Goal: Task Accomplishment & Management: Manage account settings

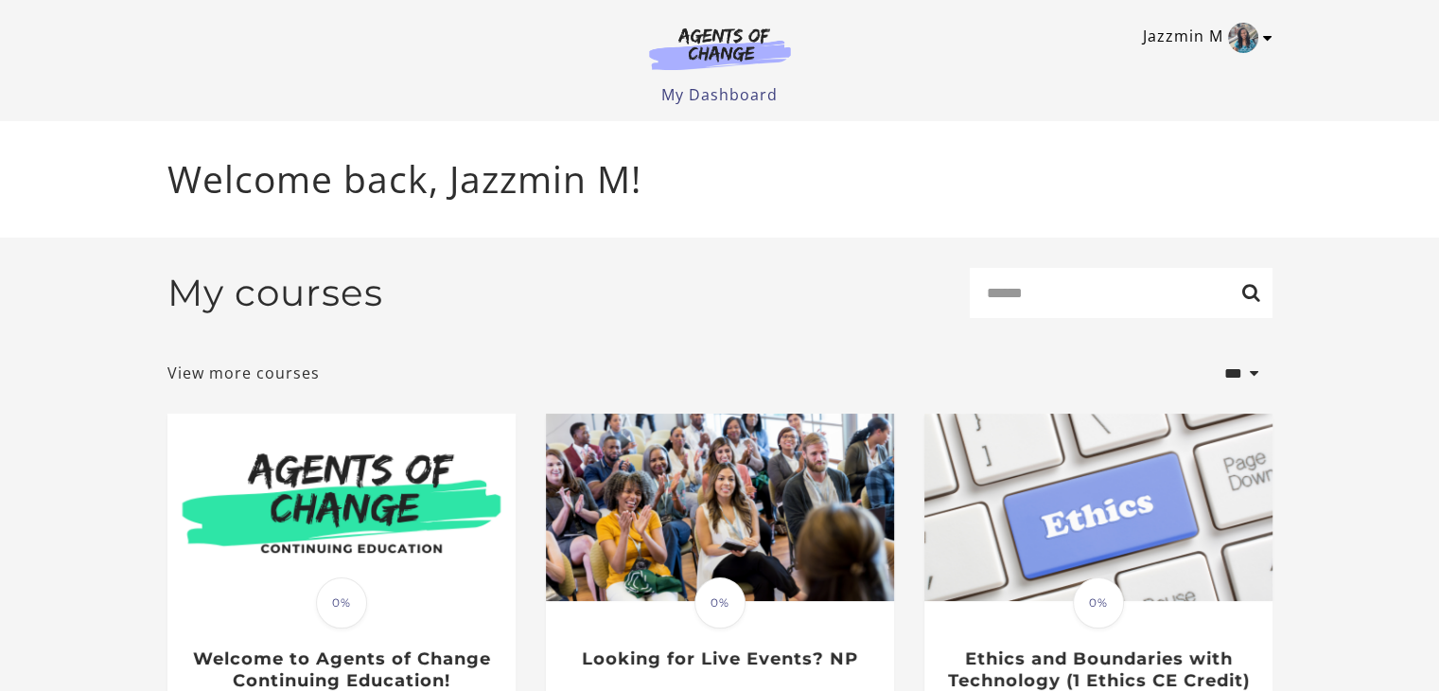
click at [1219, 34] on link "Jazzmin M" at bounding box center [1203, 38] width 120 height 30
click at [1163, 76] on link "My Account" at bounding box center [1194, 69] width 166 height 32
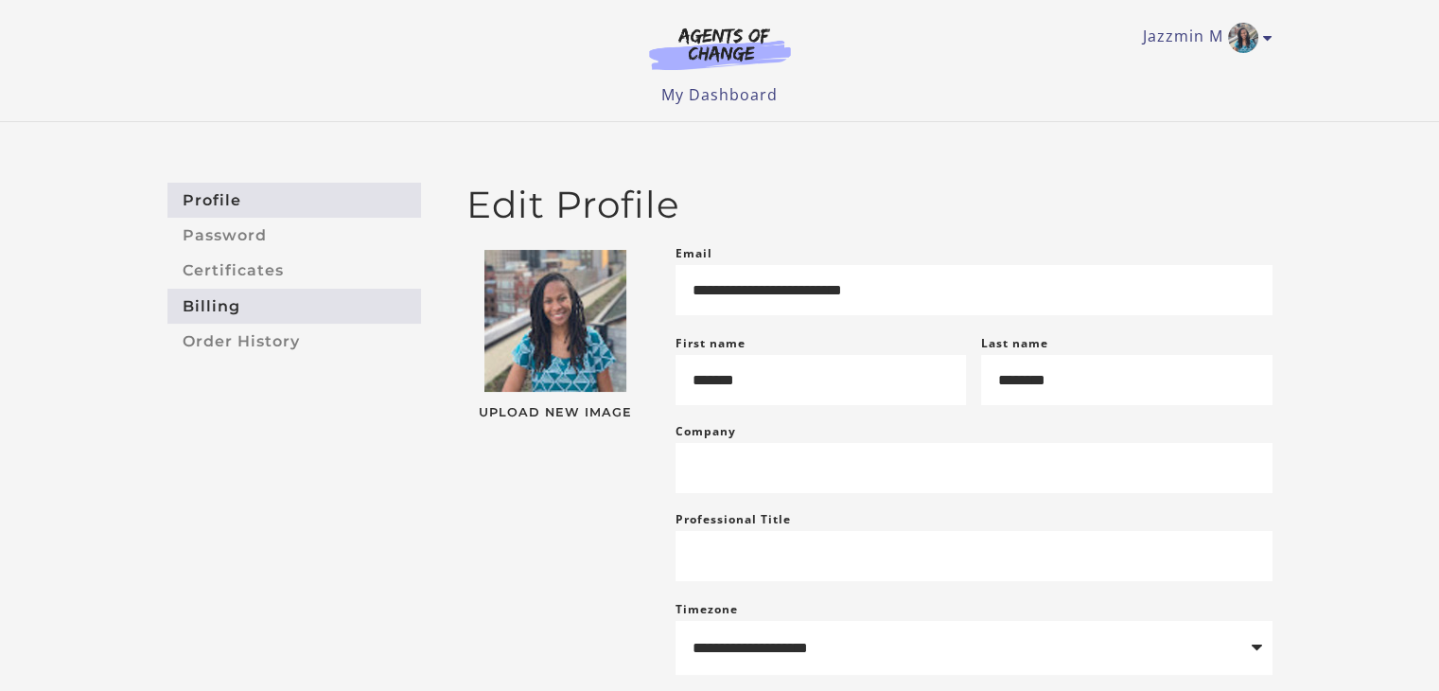
click at [216, 299] on link "Billing" at bounding box center [294, 306] width 254 height 35
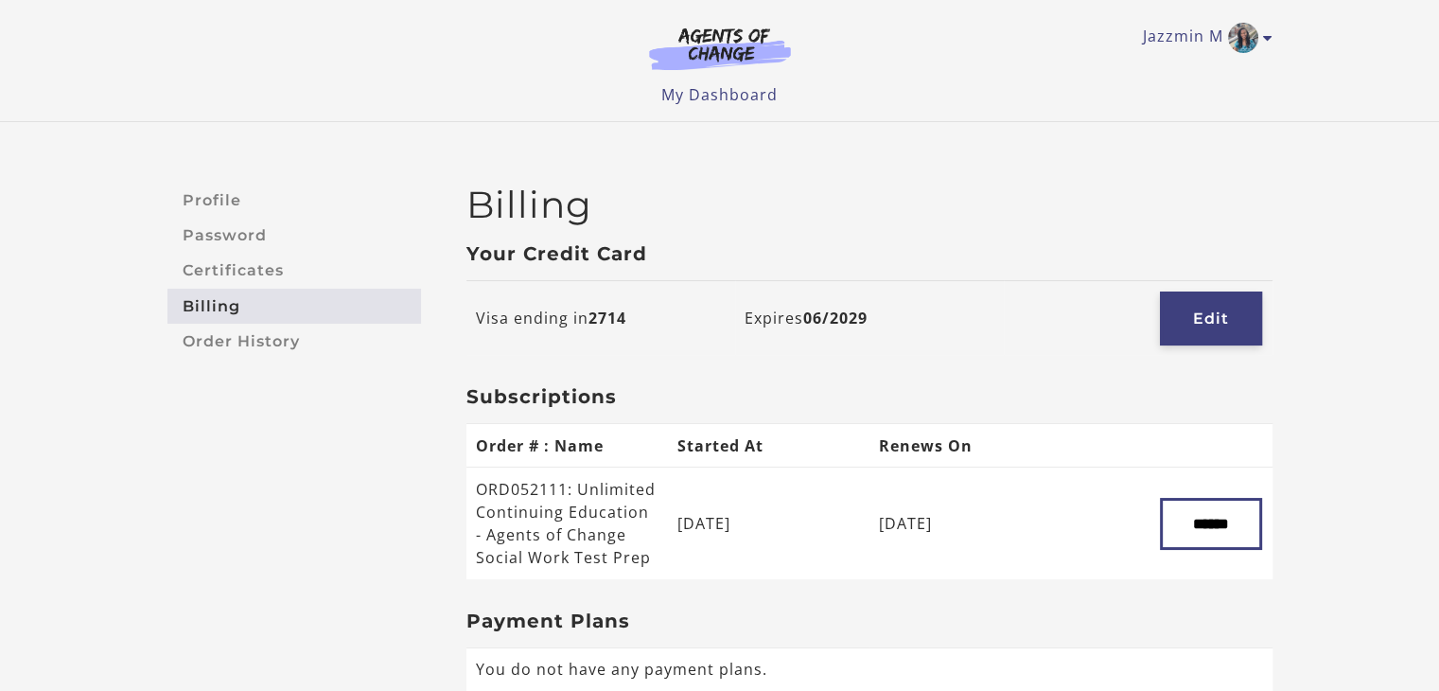
click at [1207, 313] on link "Edit" at bounding box center [1211, 318] width 102 height 54
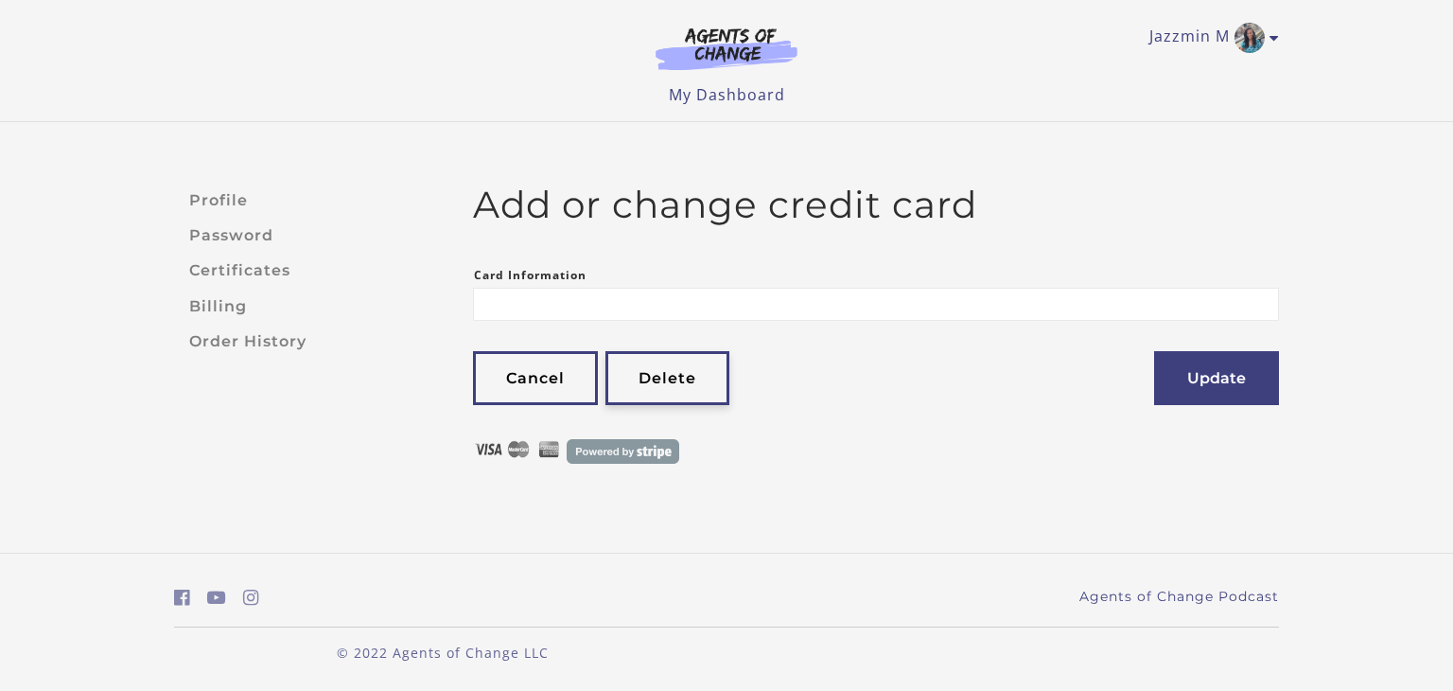
click at [682, 388] on link "Delete" at bounding box center [667, 378] width 124 height 54
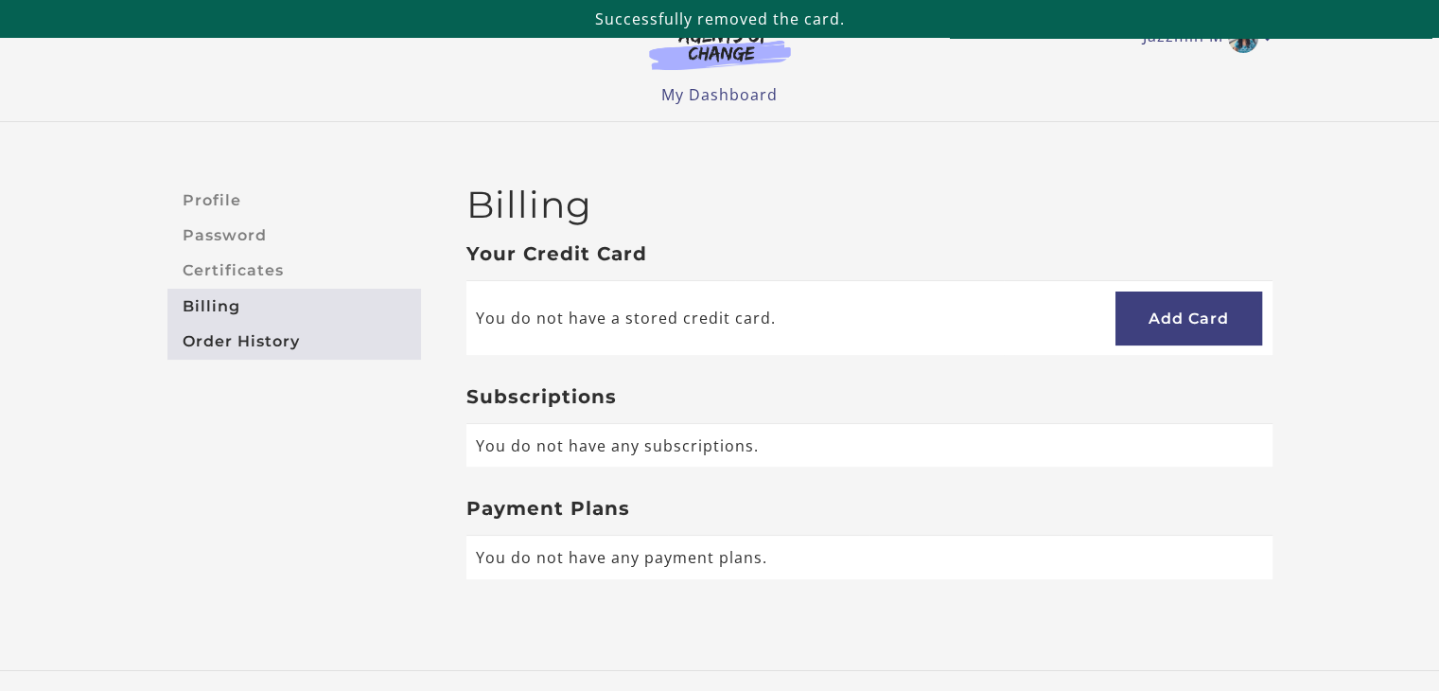
click at [276, 333] on link "Order History" at bounding box center [294, 341] width 254 height 35
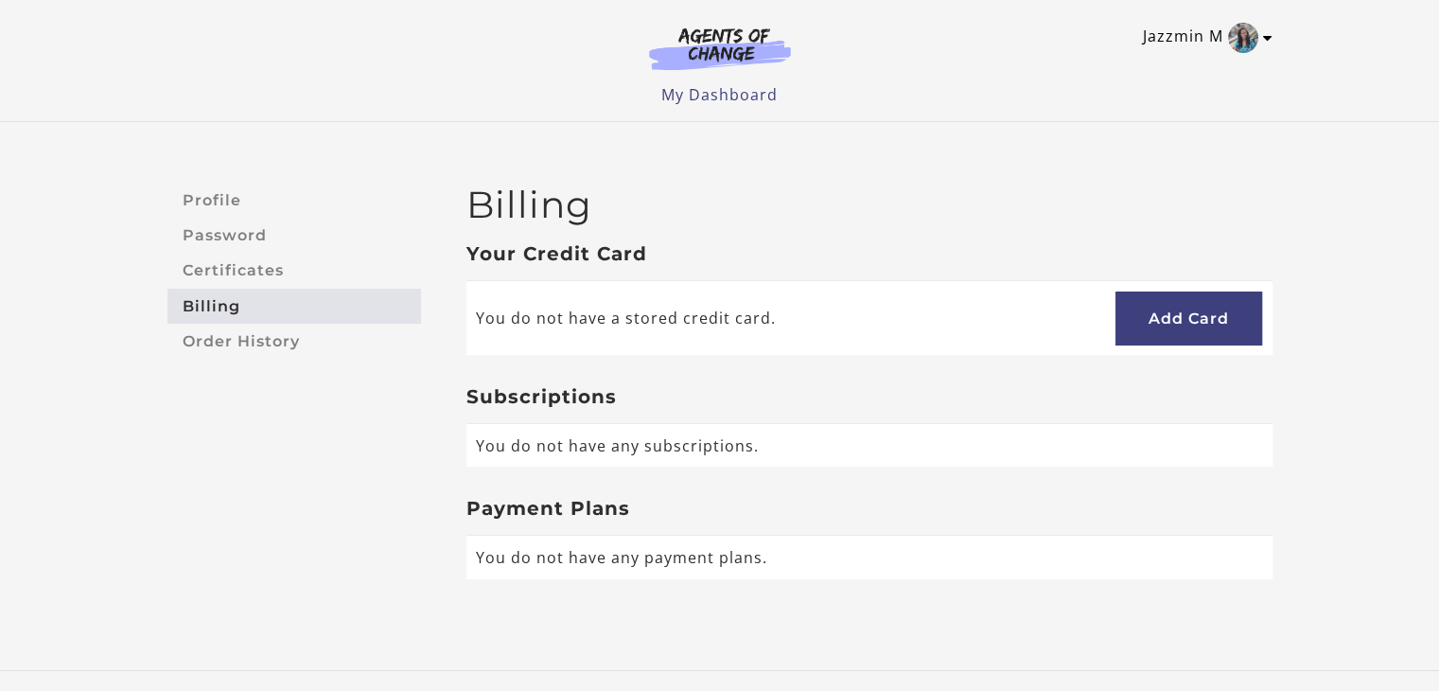
click at [1182, 39] on link "Jazzmin M" at bounding box center [1203, 38] width 120 height 30
click at [1169, 70] on link "My Account" at bounding box center [1194, 69] width 166 height 32
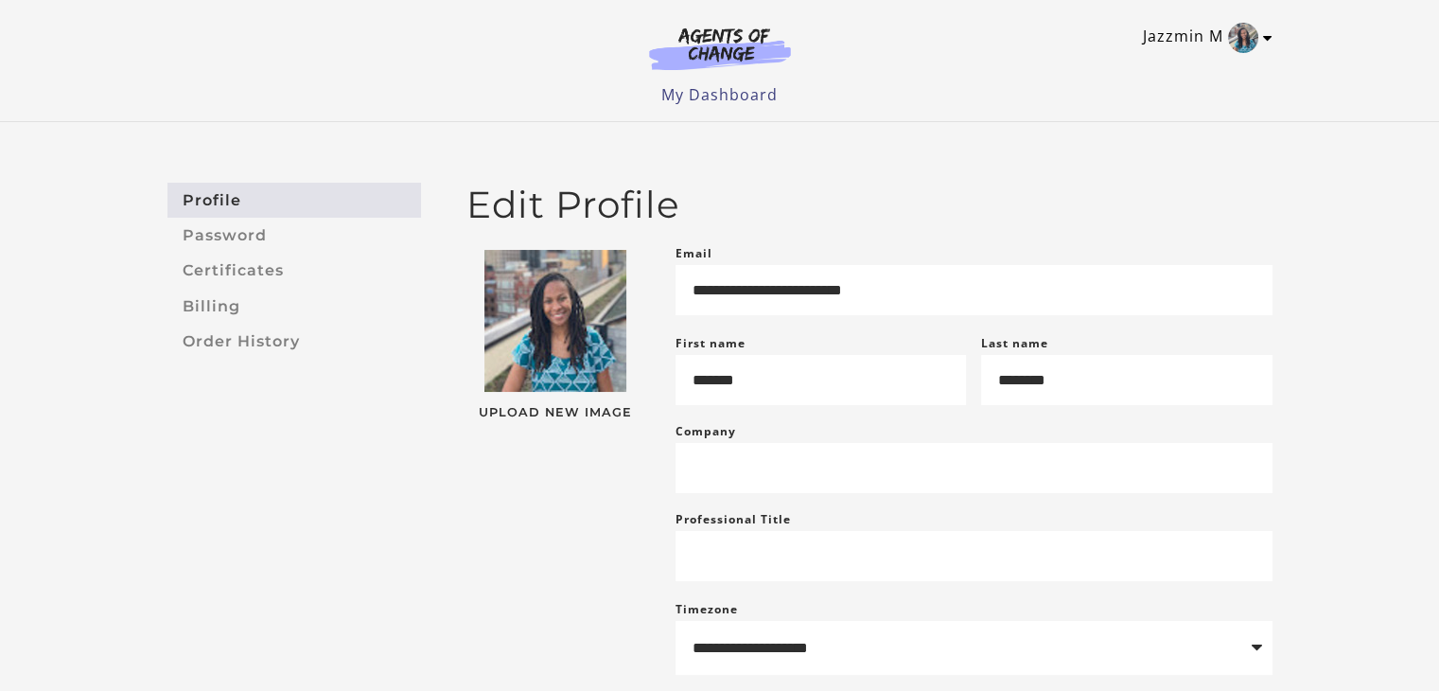
click at [1184, 28] on link "Jazzmin M" at bounding box center [1203, 38] width 120 height 30
click at [696, 59] on img at bounding box center [720, 48] width 182 height 44
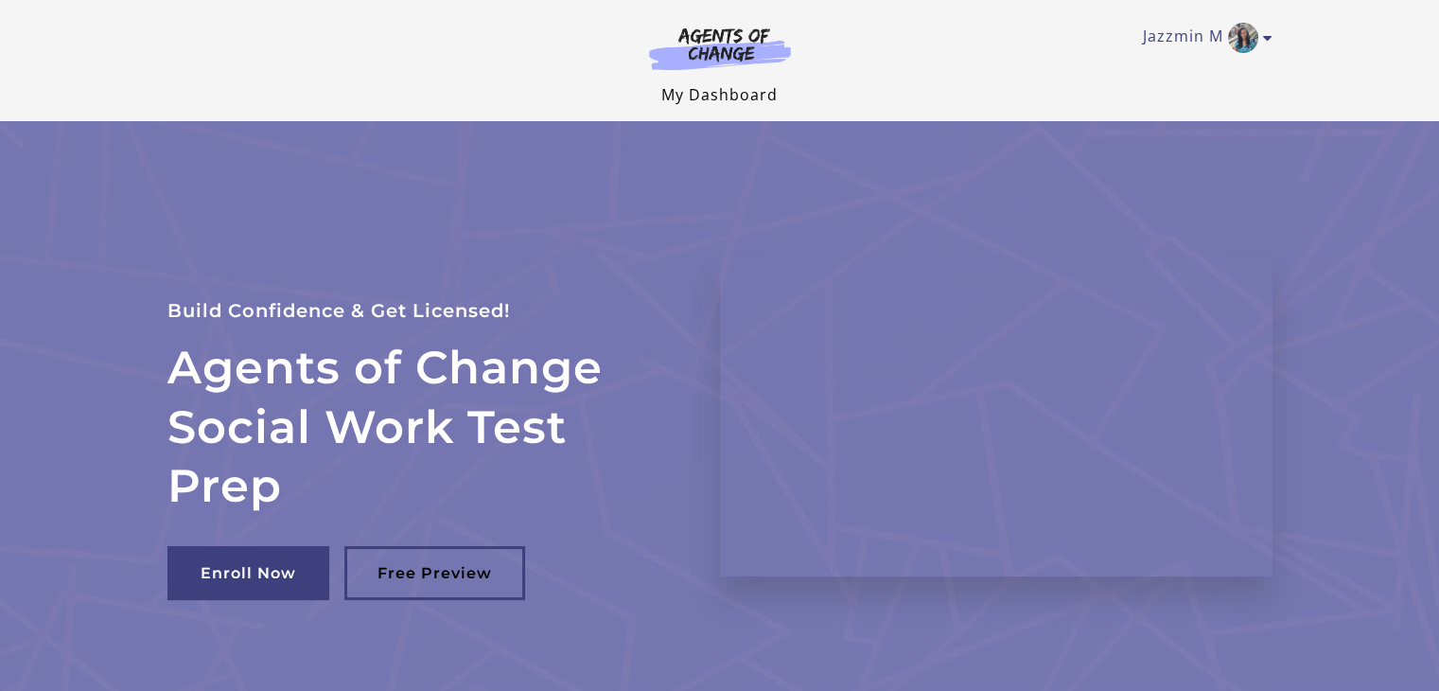
click at [743, 95] on link "My Dashboard" at bounding box center [719, 94] width 116 height 21
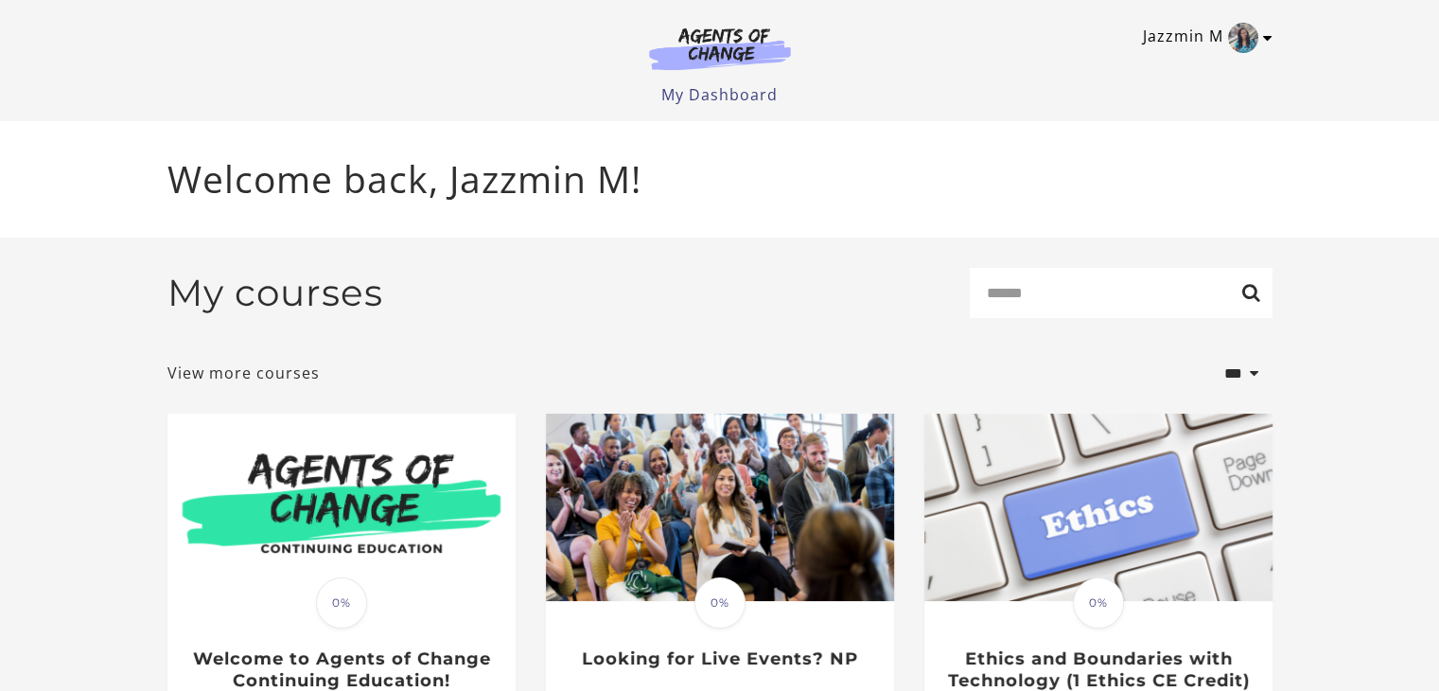
click at [1196, 42] on link "Jazzmin M" at bounding box center [1203, 38] width 120 height 30
click at [1180, 65] on link "My Account" at bounding box center [1194, 69] width 166 height 32
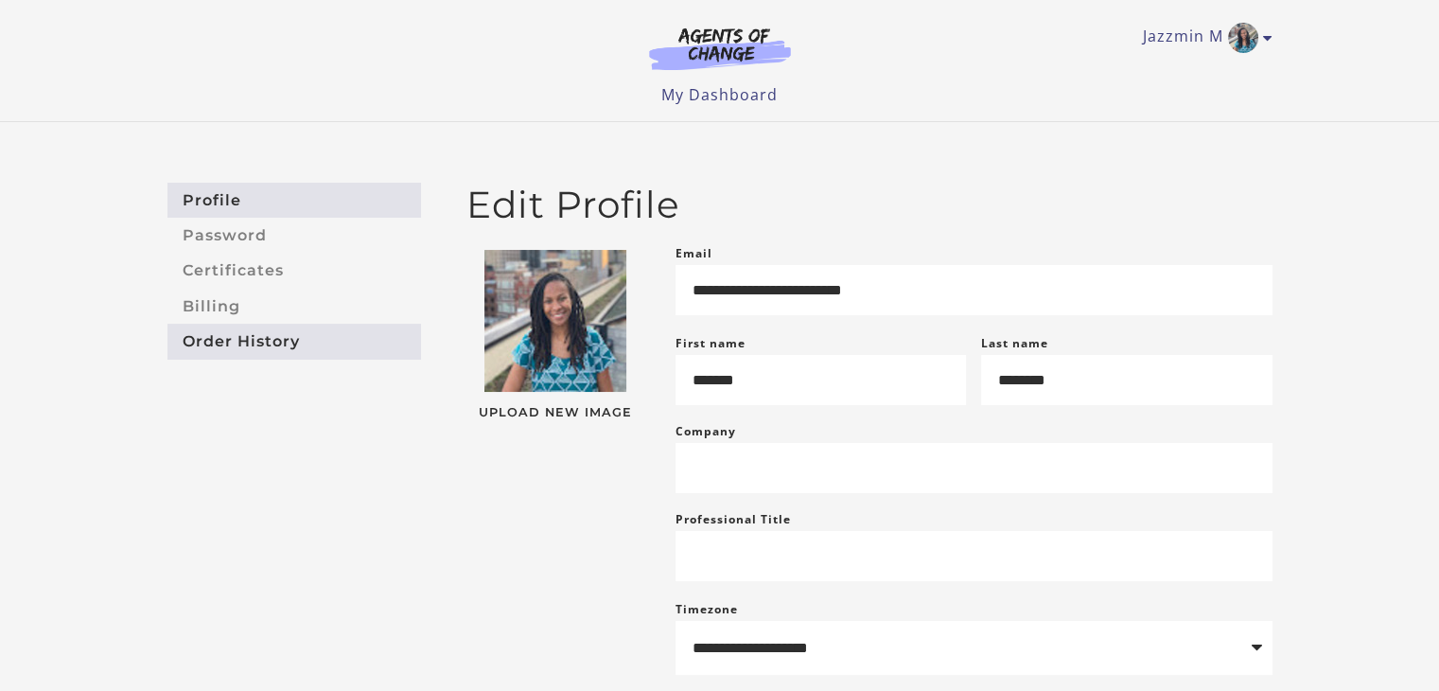
click at [220, 345] on link "Order History" at bounding box center [294, 341] width 254 height 35
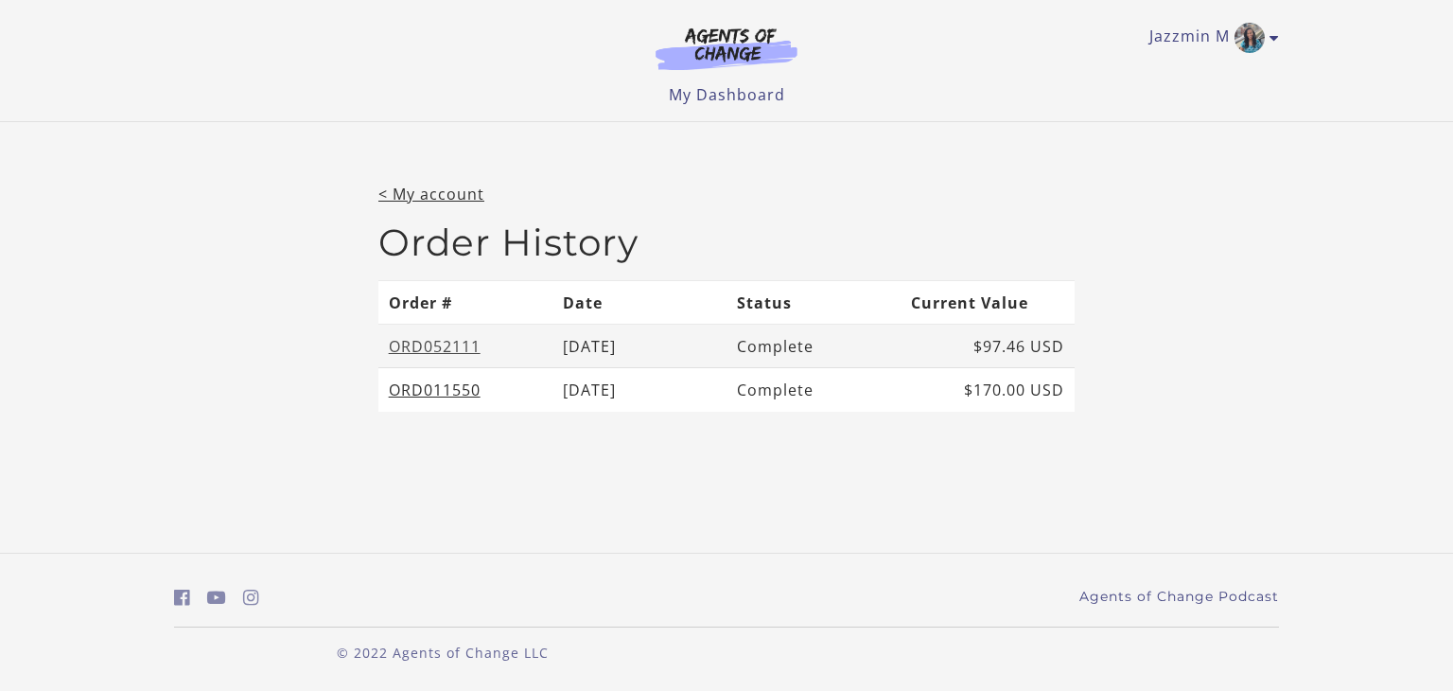
click at [423, 346] on link "ORD052111" at bounding box center [435, 346] width 92 height 21
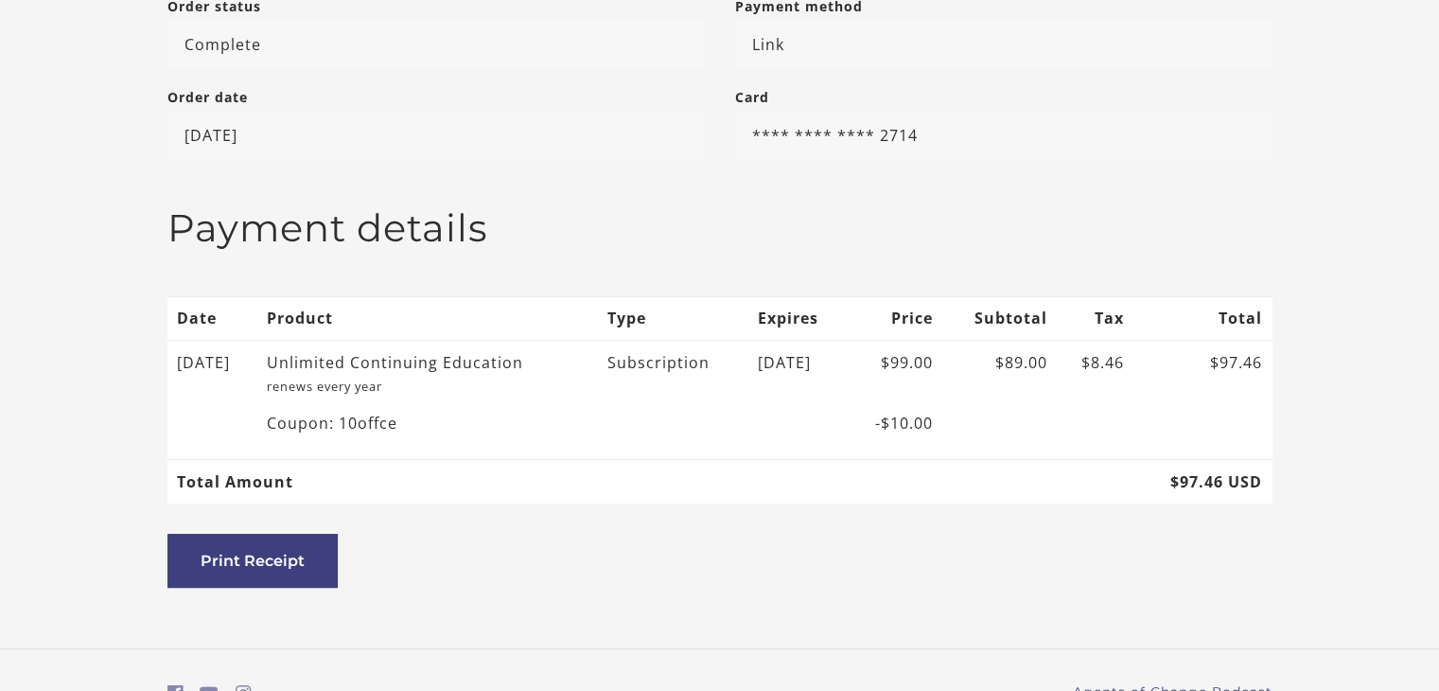
scroll to position [419, 0]
click at [254, 563] on button "Print Receipt" at bounding box center [252, 560] width 170 height 54
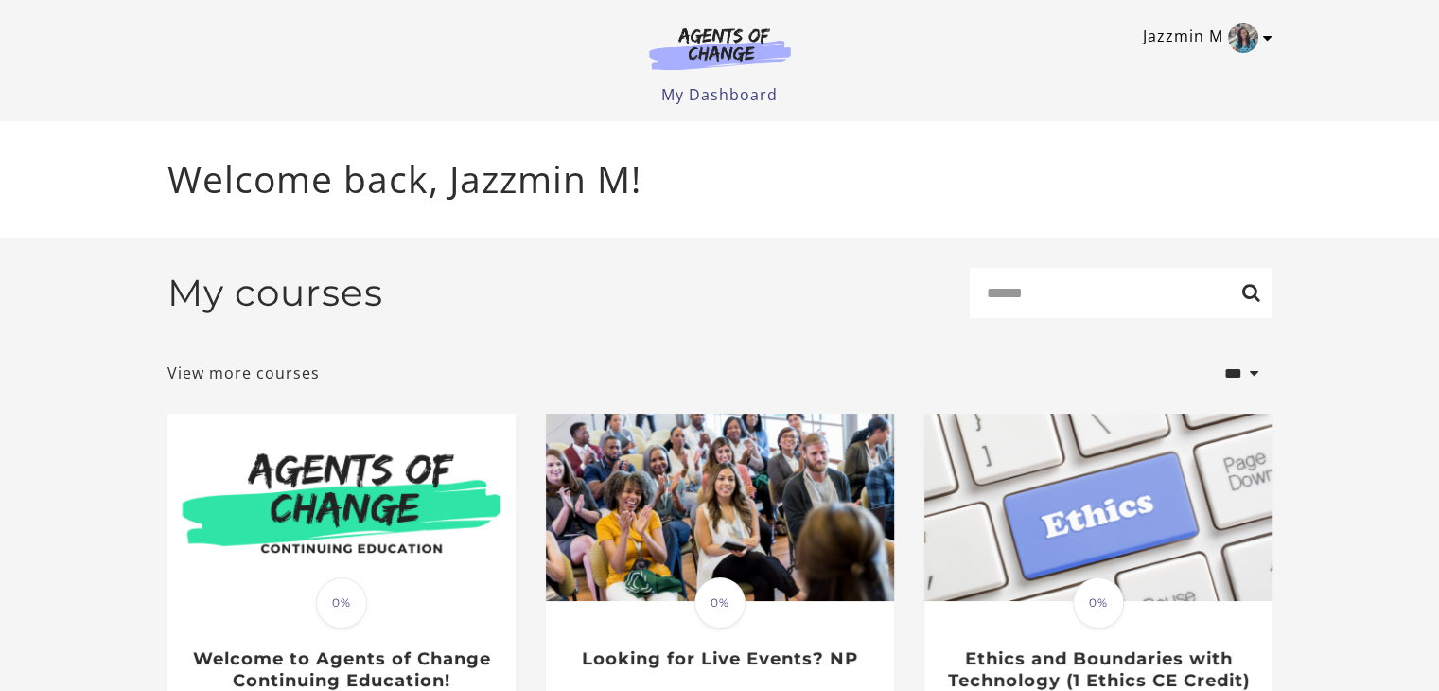
click at [1218, 26] on link "Jazzmin M" at bounding box center [1203, 38] width 120 height 30
click at [1187, 64] on link "My Account" at bounding box center [1194, 69] width 166 height 32
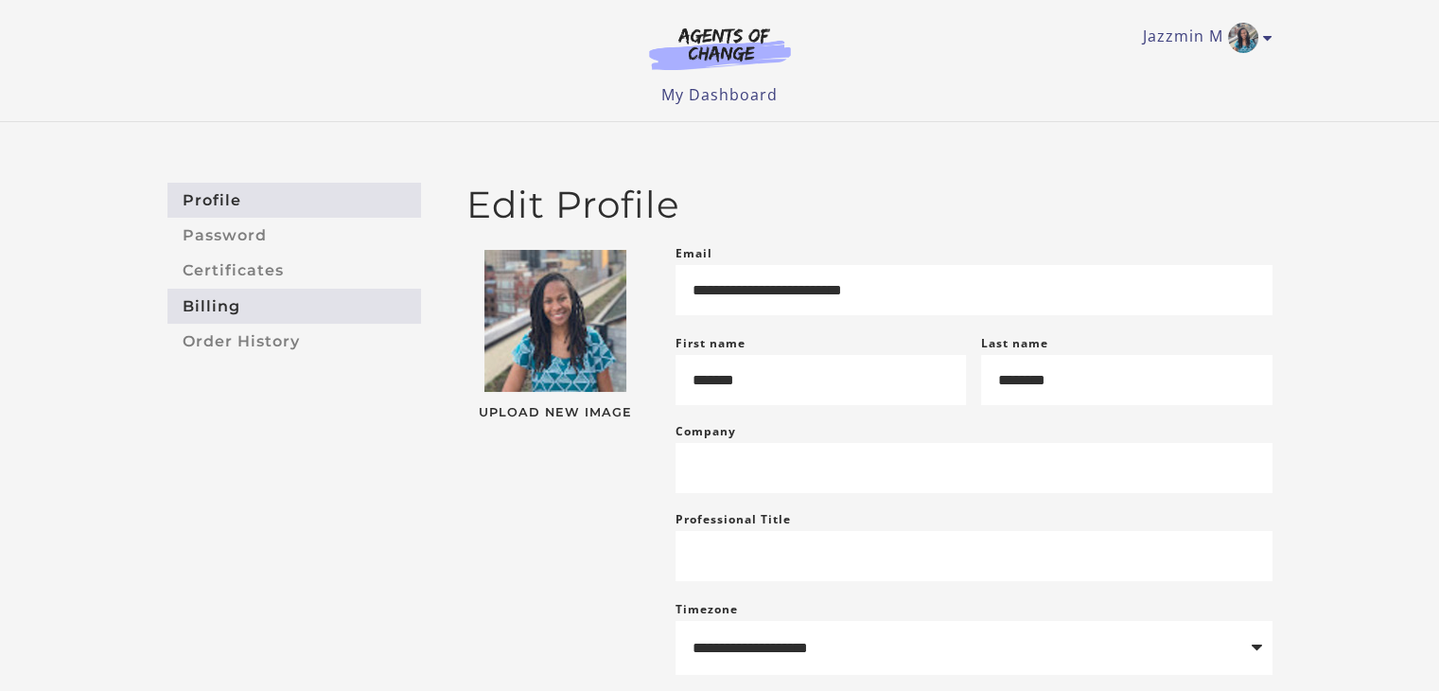
click at [239, 316] on link "Billing" at bounding box center [294, 306] width 254 height 35
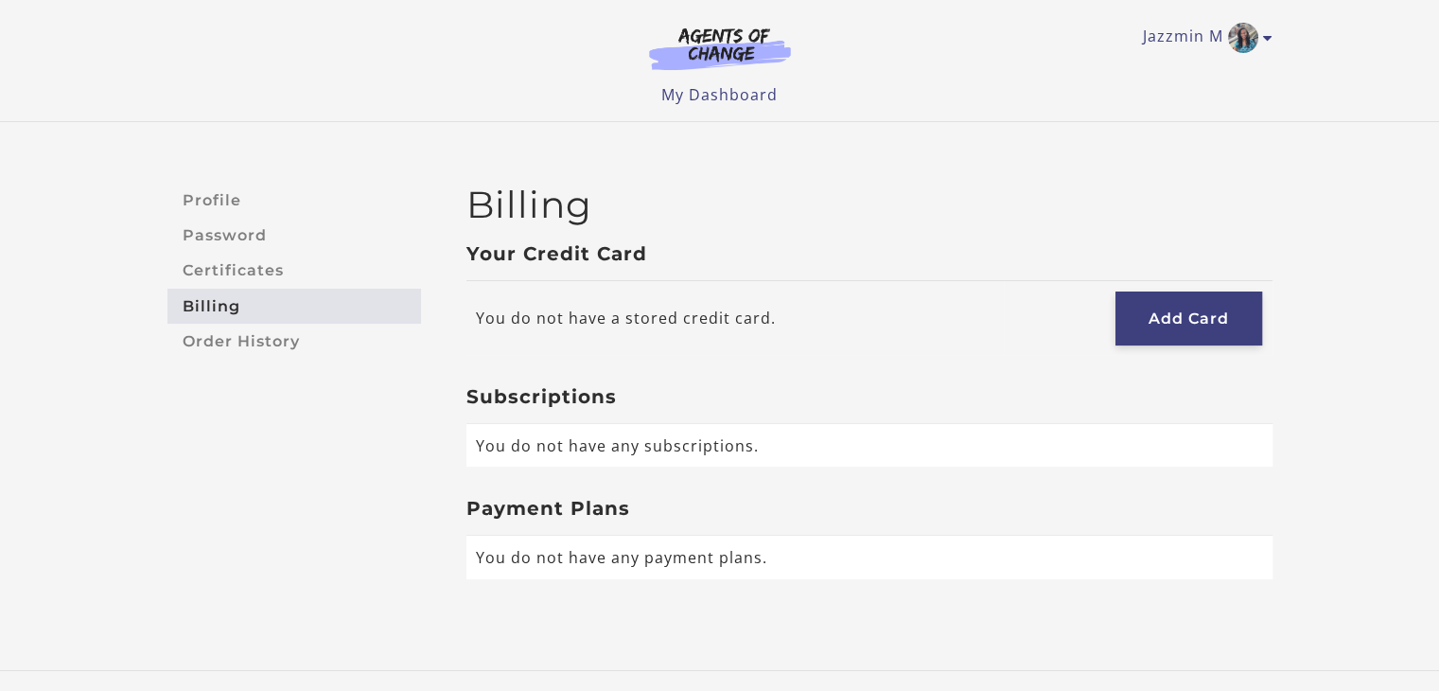
click at [1143, 319] on link "Add Card" at bounding box center [1188, 318] width 147 height 54
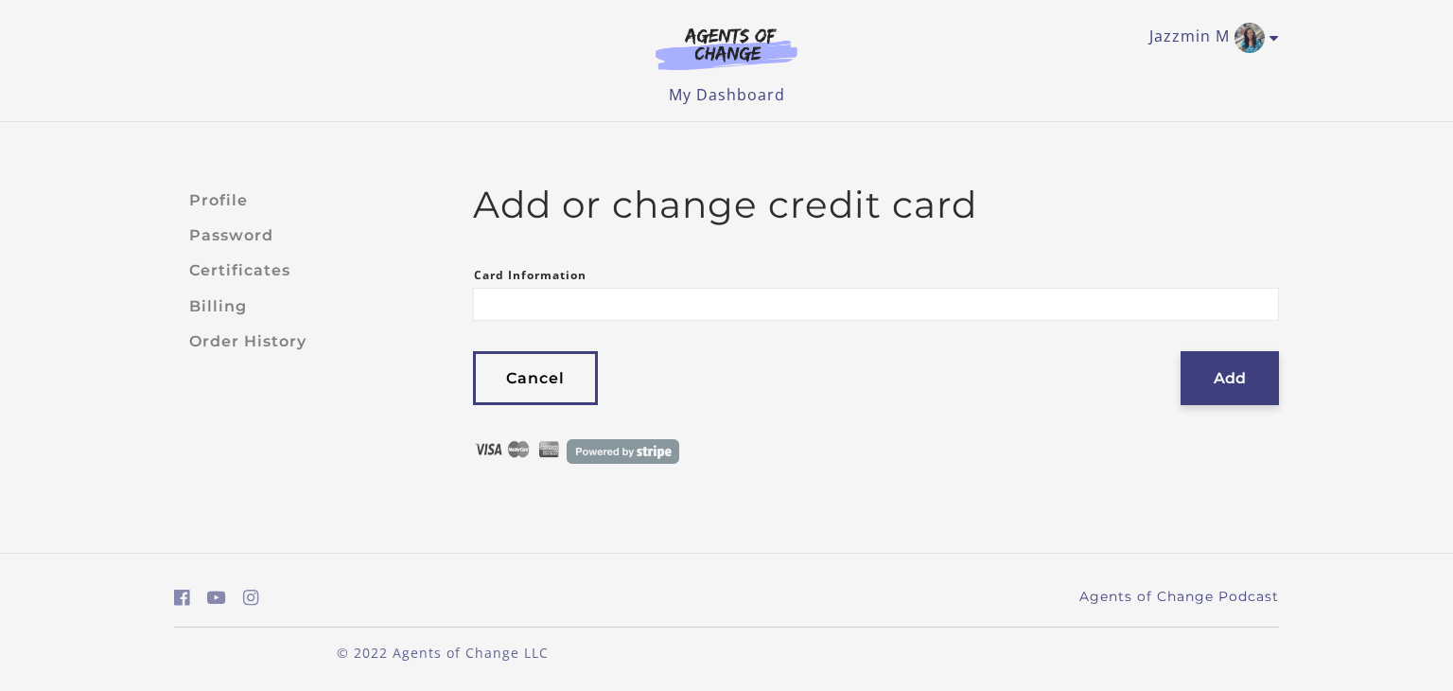
click at [1237, 361] on button "Add" at bounding box center [1230, 378] width 98 height 54
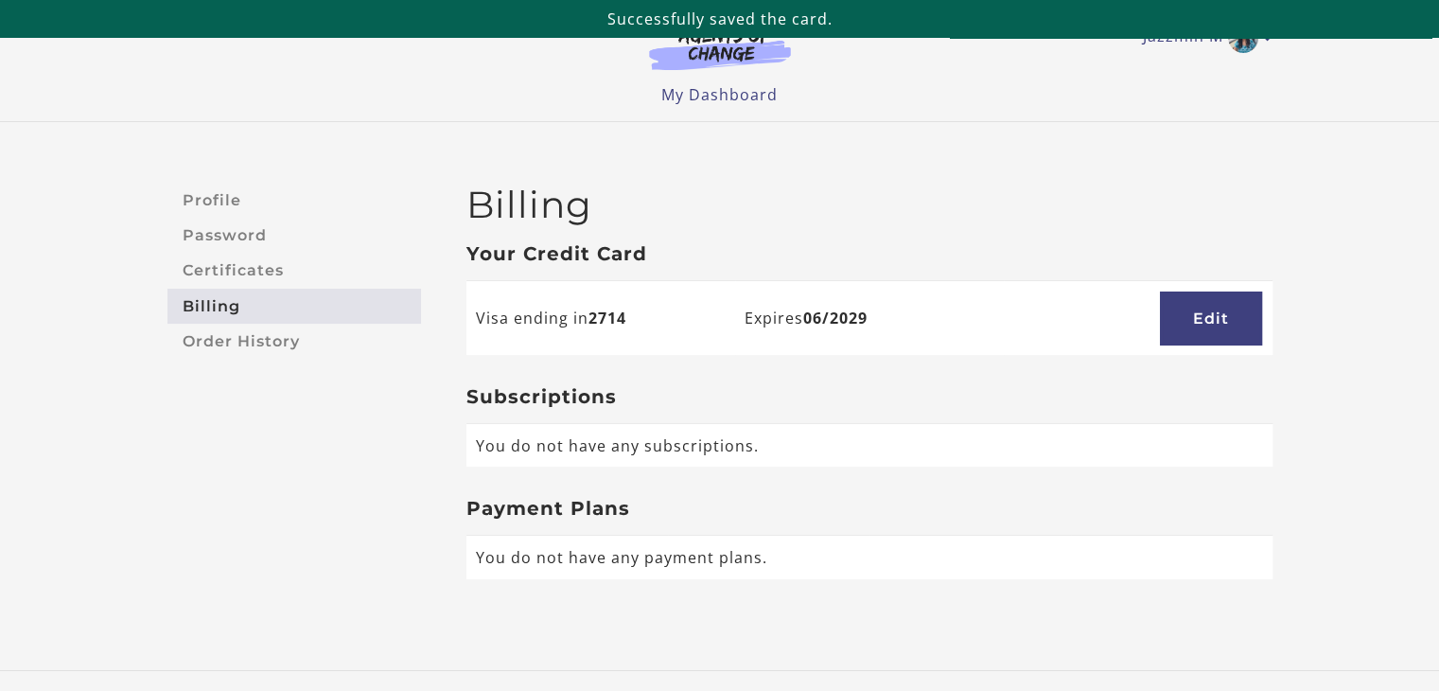
click at [935, 391] on h3 "Subscriptions" at bounding box center [869, 396] width 806 height 23
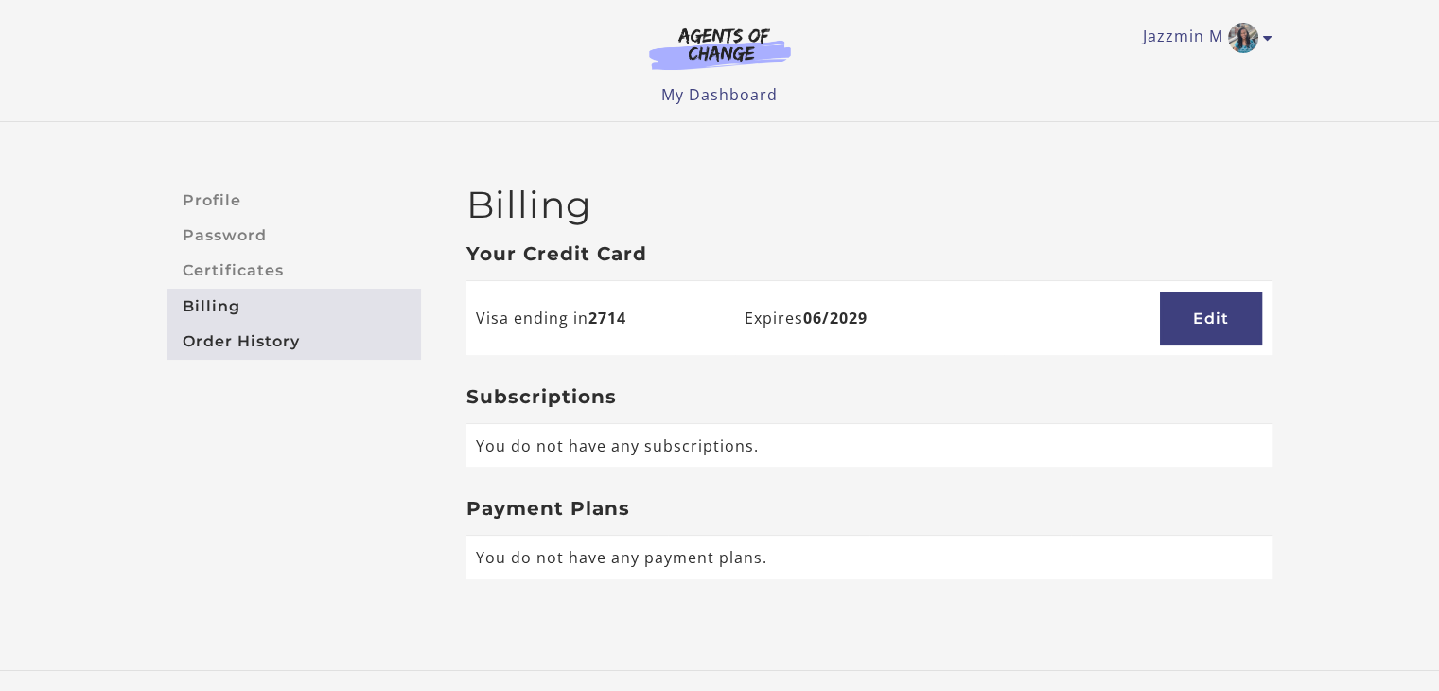
click at [226, 347] on link "Order History" at bounding box center [294, 341] width 254 height 35
click at [1173, 34] on link "Jazzmin M" at bounding box center [1203, 38] width 120 height 30
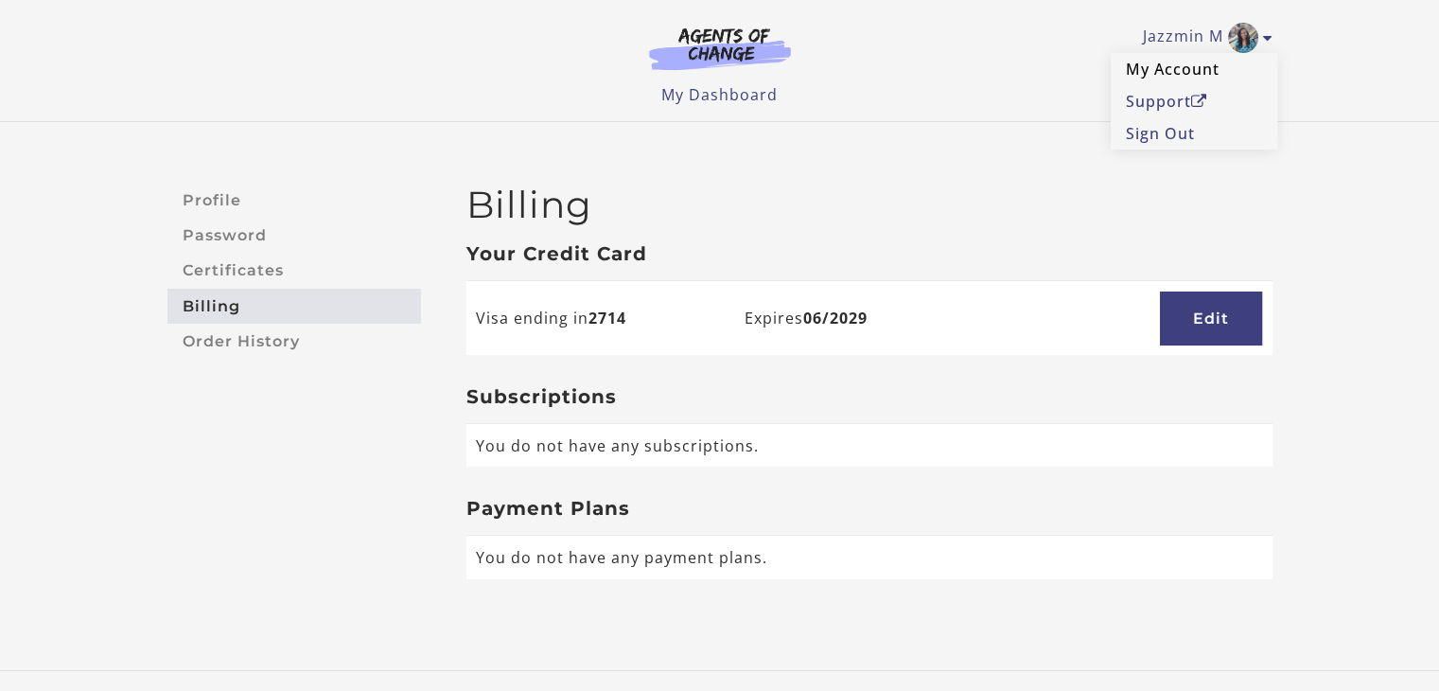
click at [1160, 74] on link "My Account" at bounding box center [1194, 69] width 166 height 32
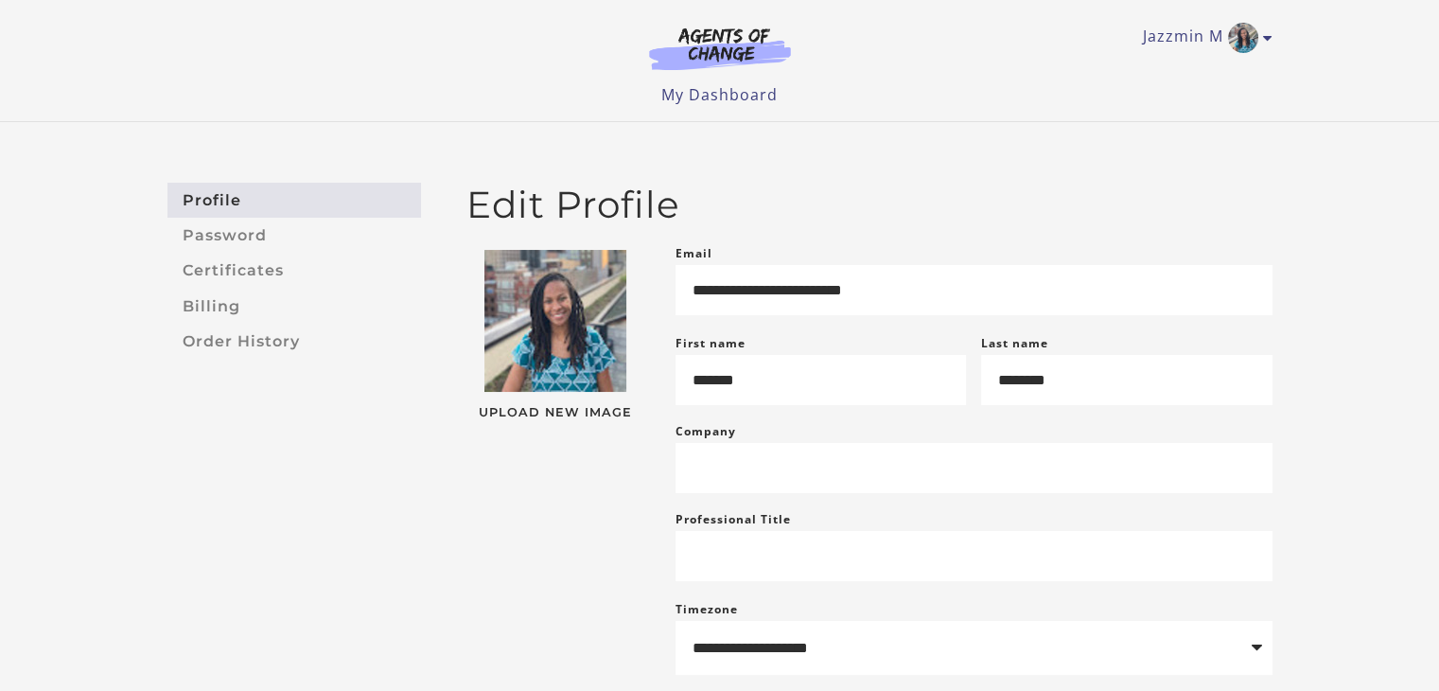
click at [709, 80] on div "Jazzmin M My Account Support Sign Out Toggle menu Menu My Dashboard My Account …" at bounding box center [719, 53] width 1105 height 106
click at [714, 52] on img at bounding box center [720, 48] width 182 height 44
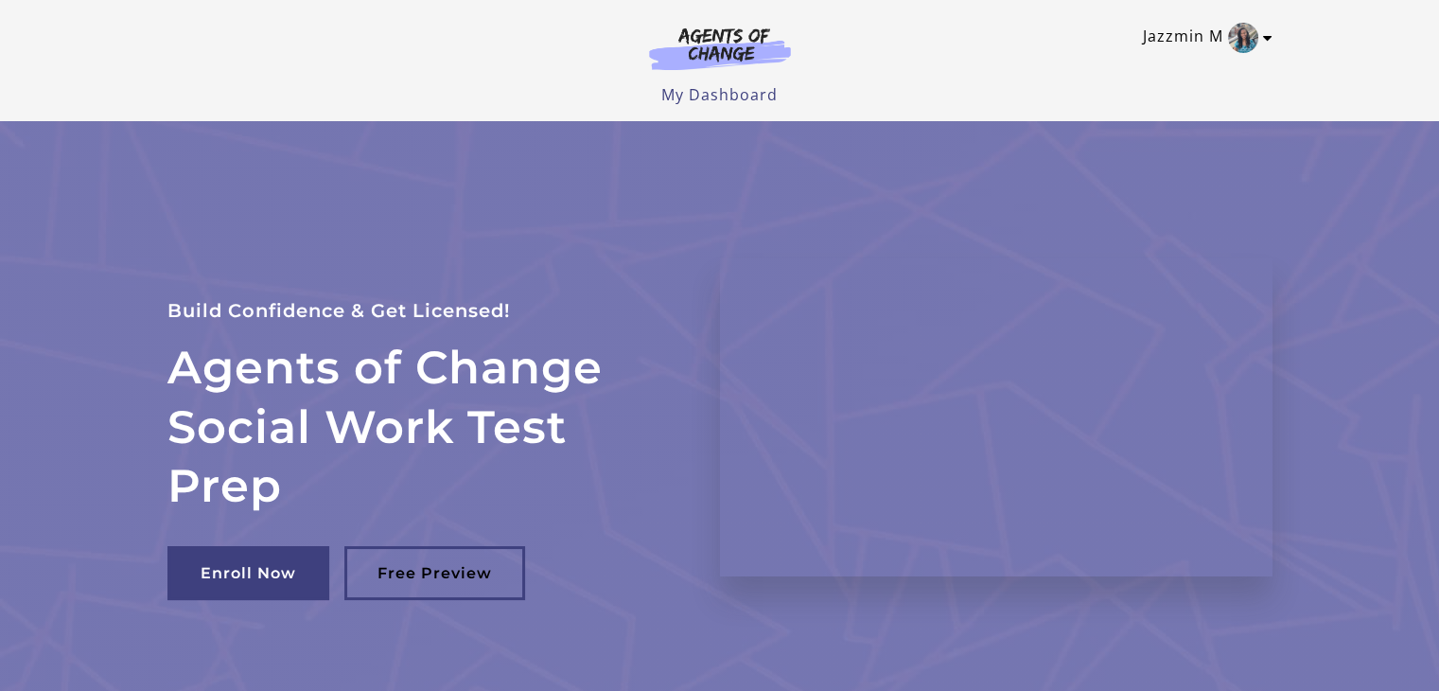
click at [1184, 38] on link "Jazzmin M" at bounding box center [1203, 38] width 120 height 30
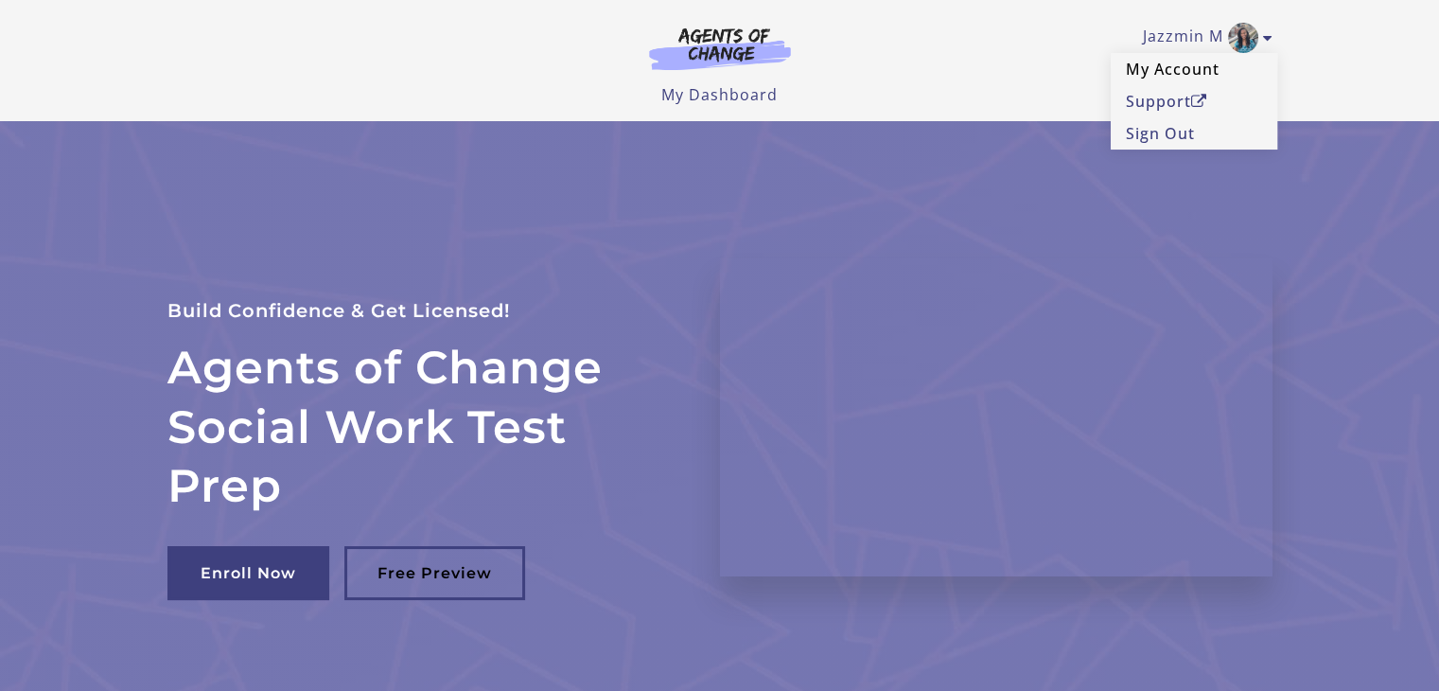
click at [1161, 61] on link "My Account" at bounding box center [1194, 69] width 166 height 32
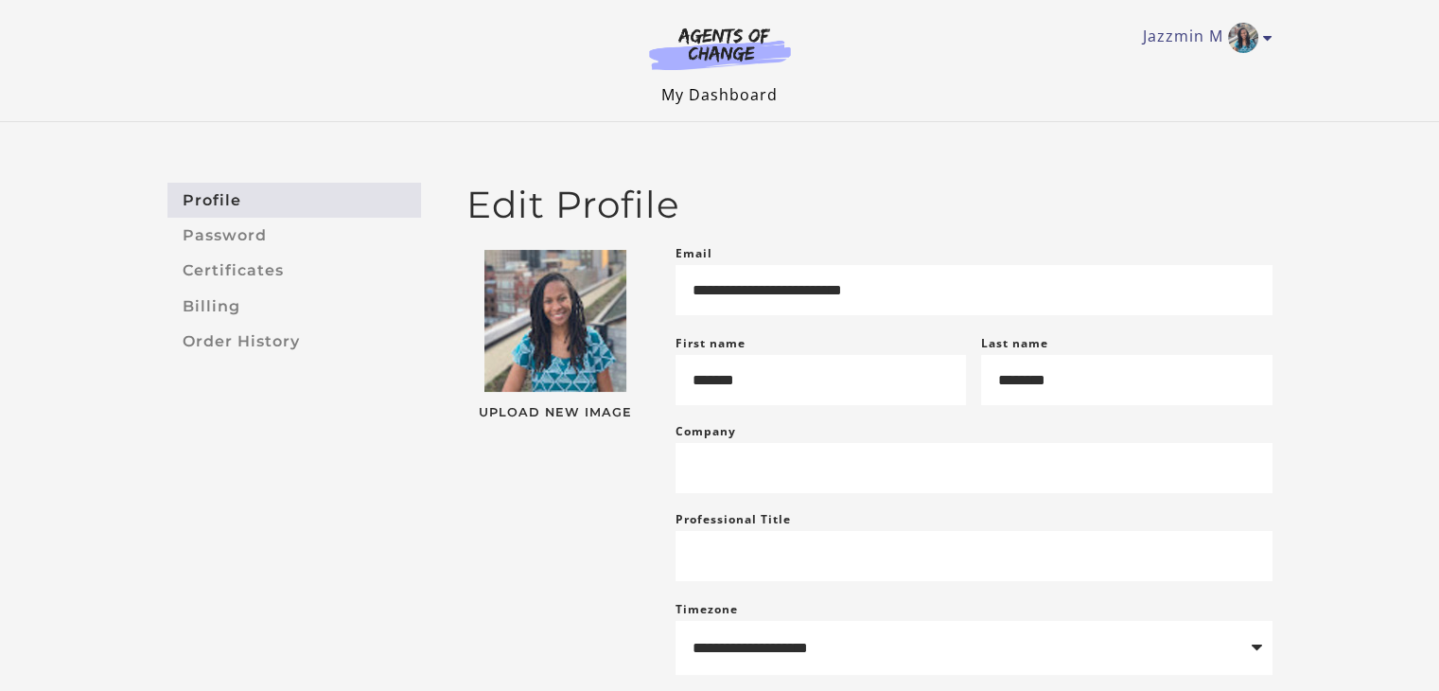
click at [739, 88] on link "My Dashboard" at bounding box center [719, 94] width 116 height 21
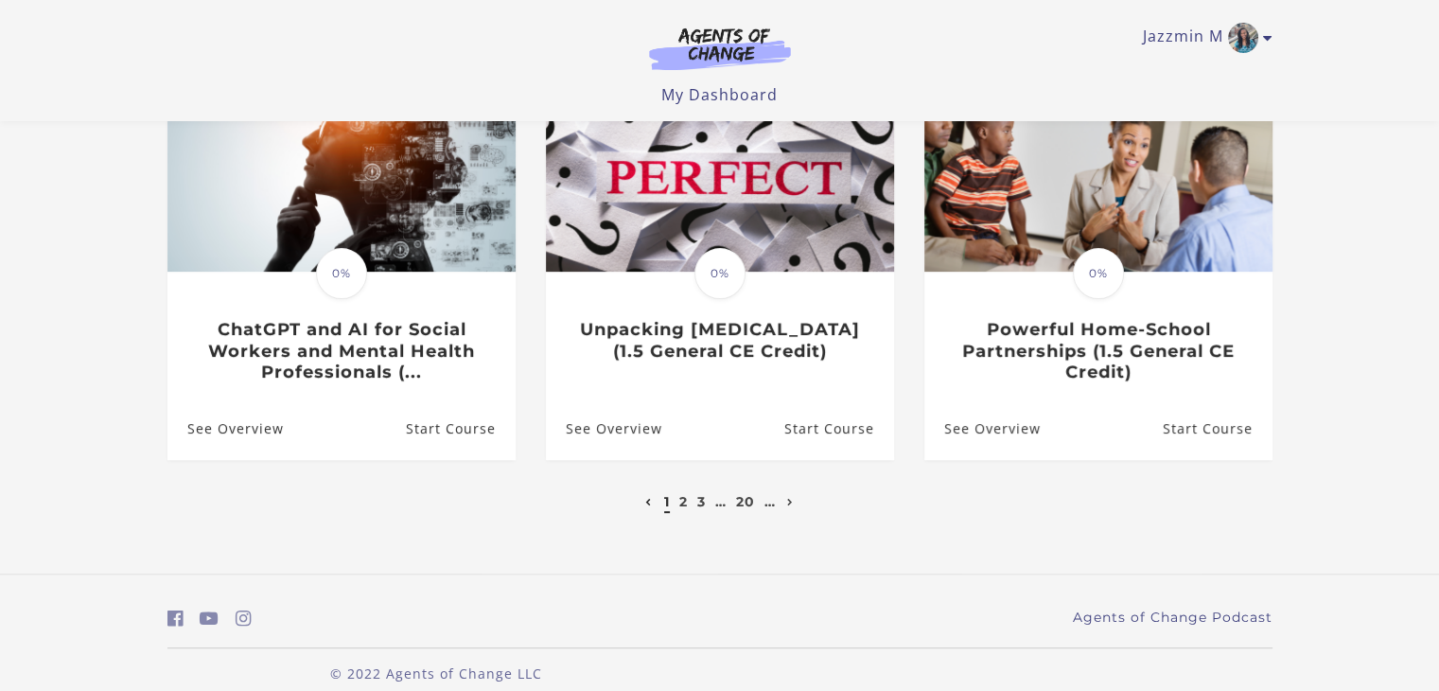
scroll to position [616, 0]
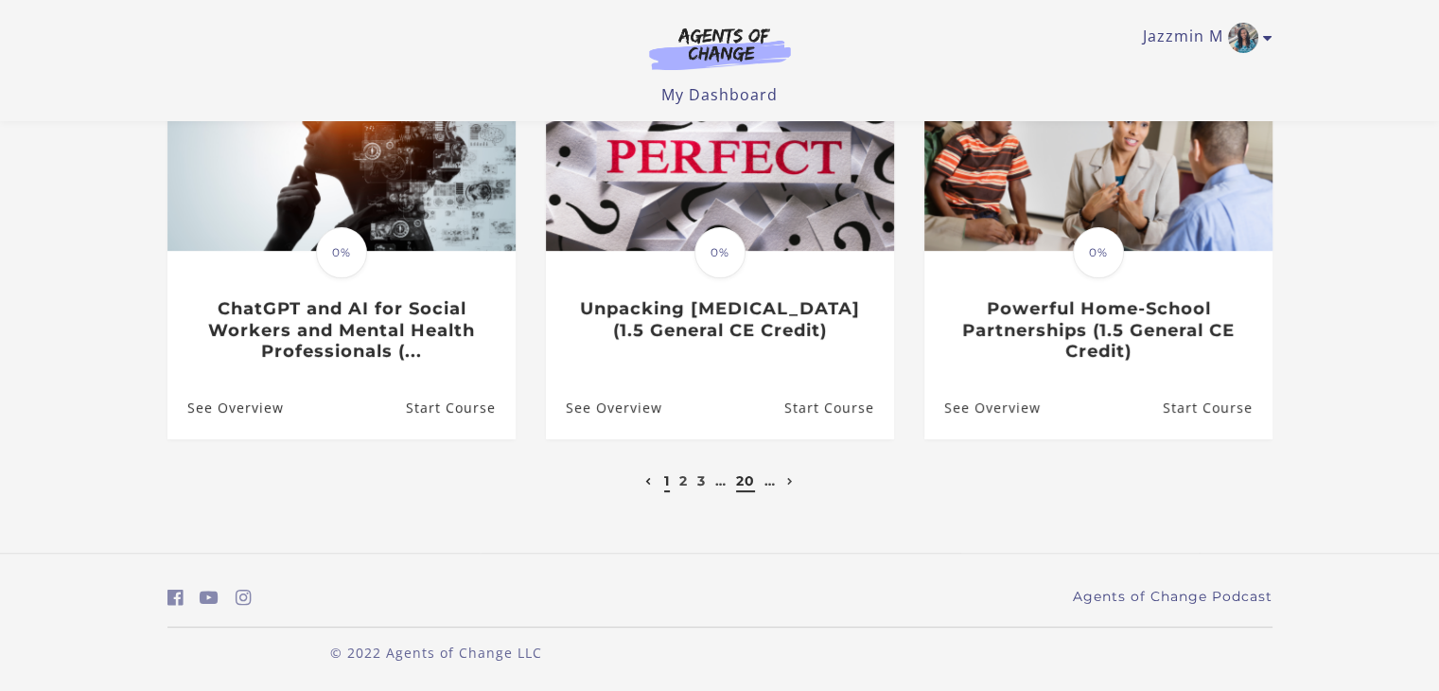
click at [748, 481] on link "20" at bounding box center [745, 480] width 19 height 17
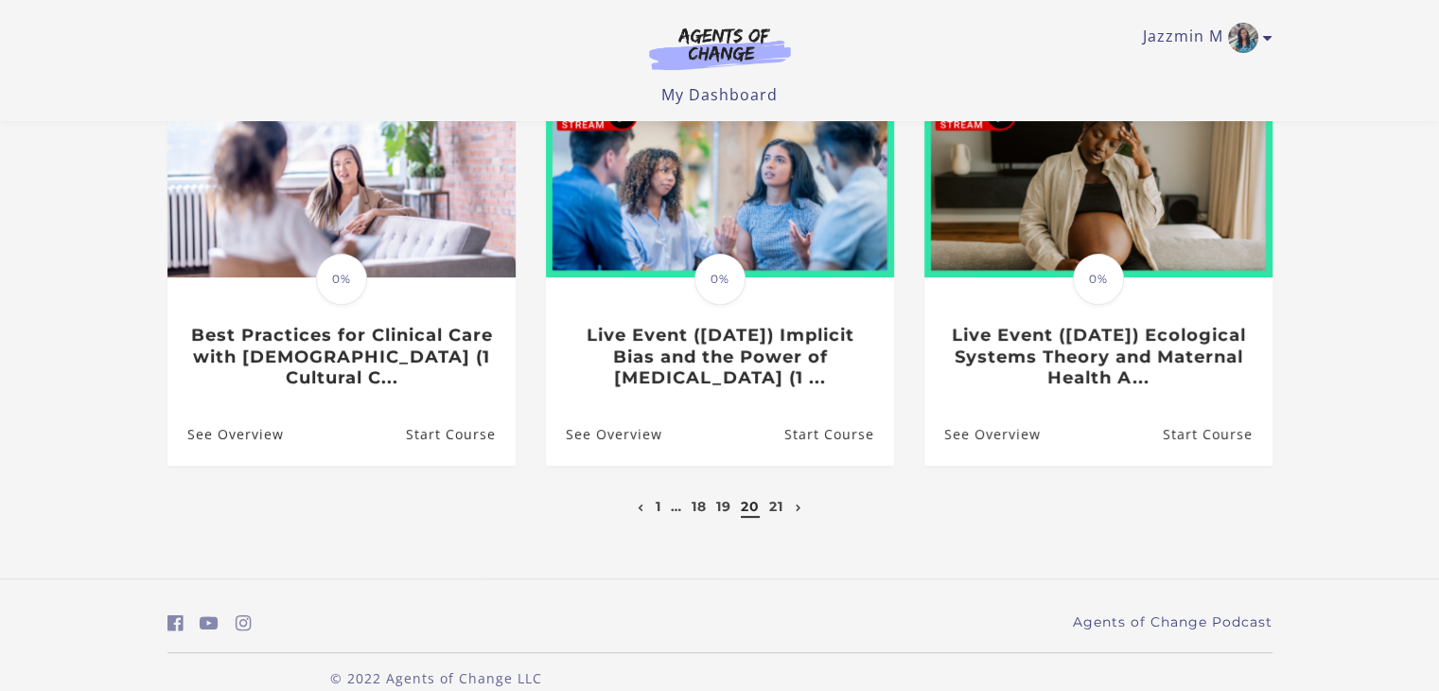
scroll to position [638, 0]
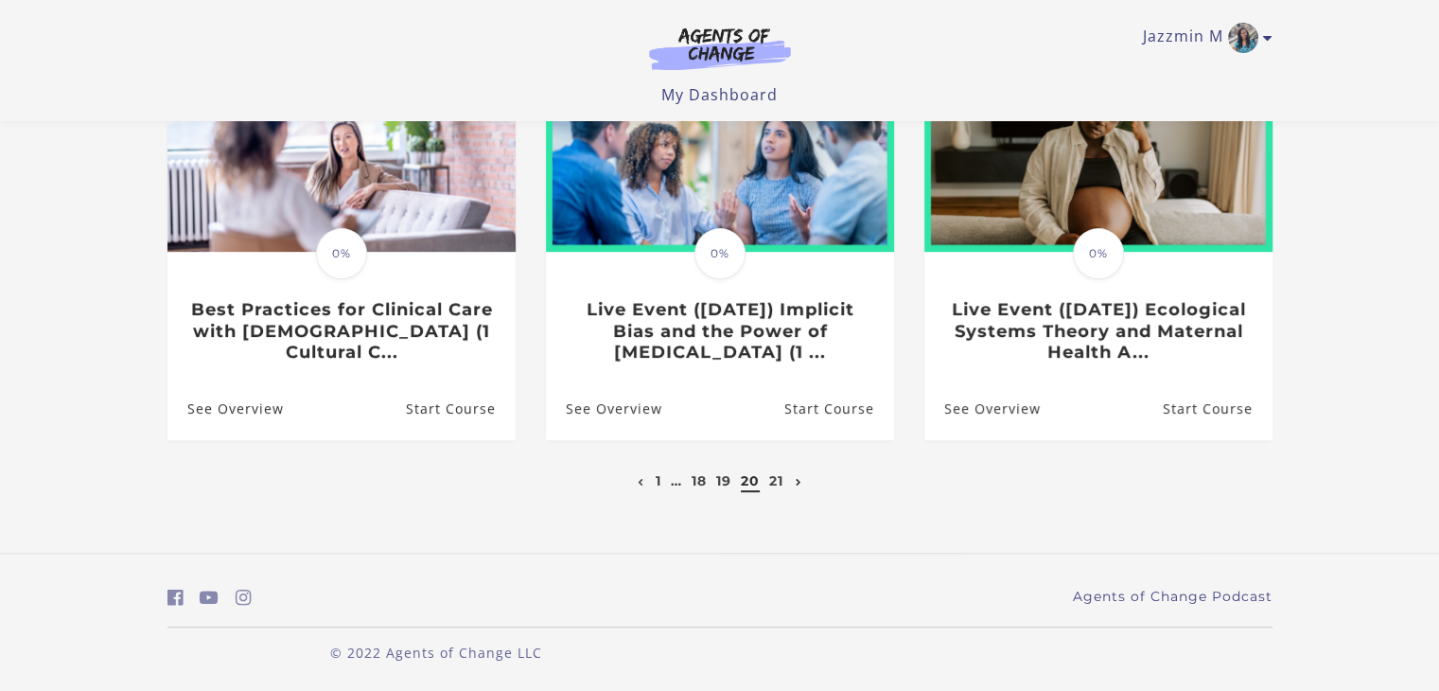
click at [796, 477] on link "Next page" at bounding box center [799, 480] width 16 height 17
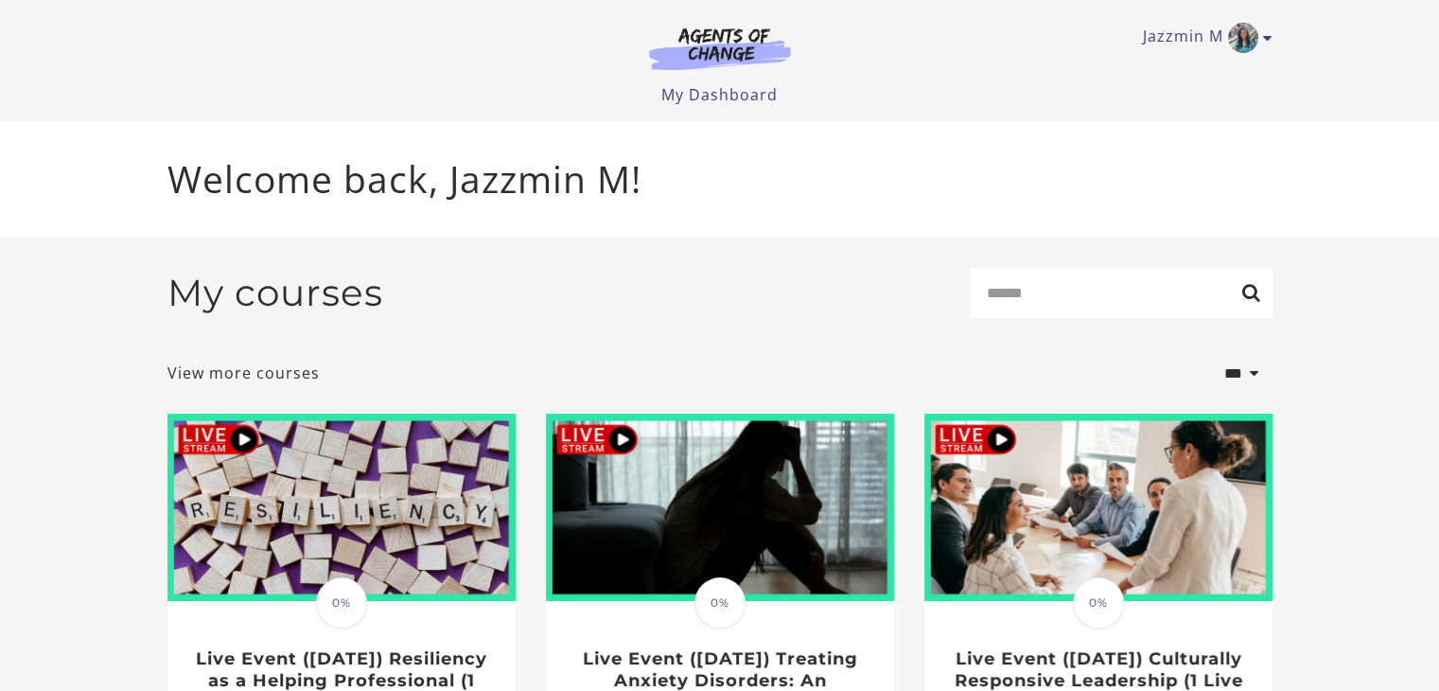
click at [770, 489] on img at bounding box center [720, 506] width 348 height 187
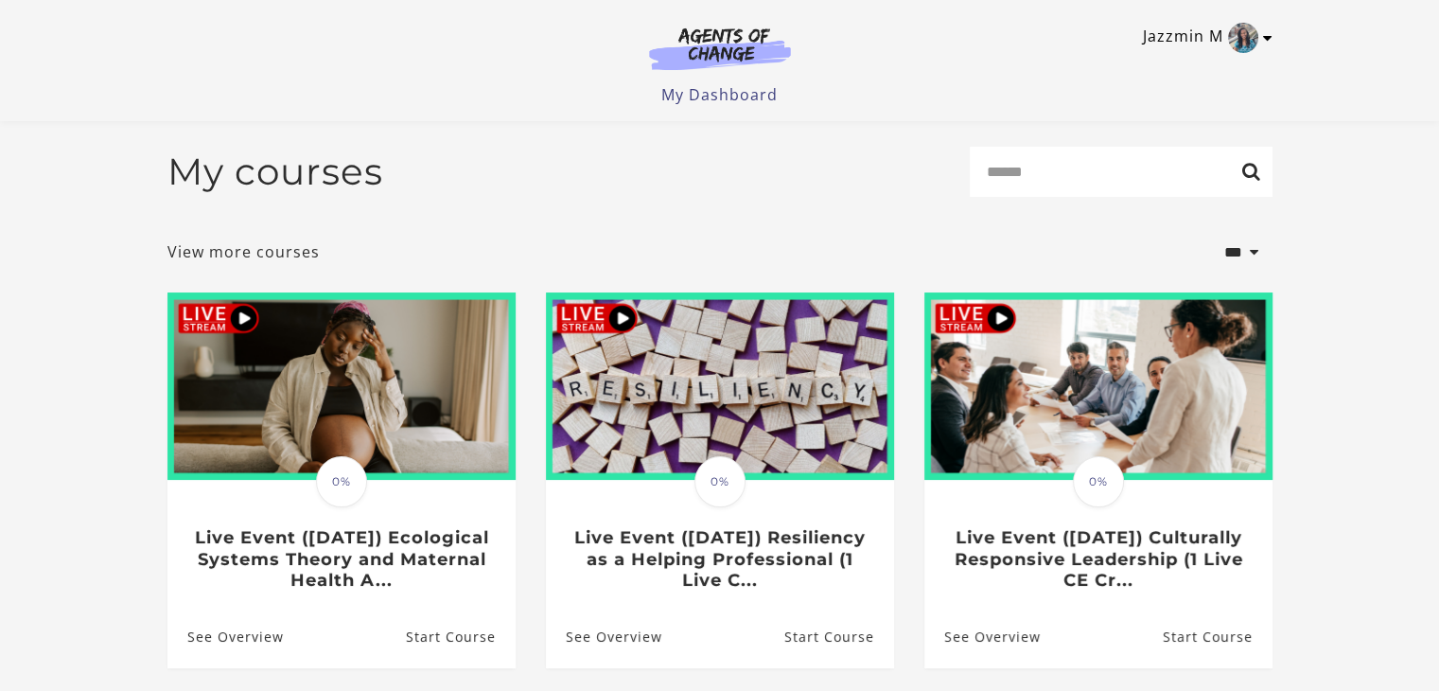
click at [1258, 35] on link "Jazzmin M" at bounding box center [1203, 38] width 120 height 30
click at [1173, 94] on link "Support" at bounding box center [1194, 101] width 166 height 32
click at [1160, 138] on link "Sign Out" at bounding box center [1194, 133] width 166 height 32
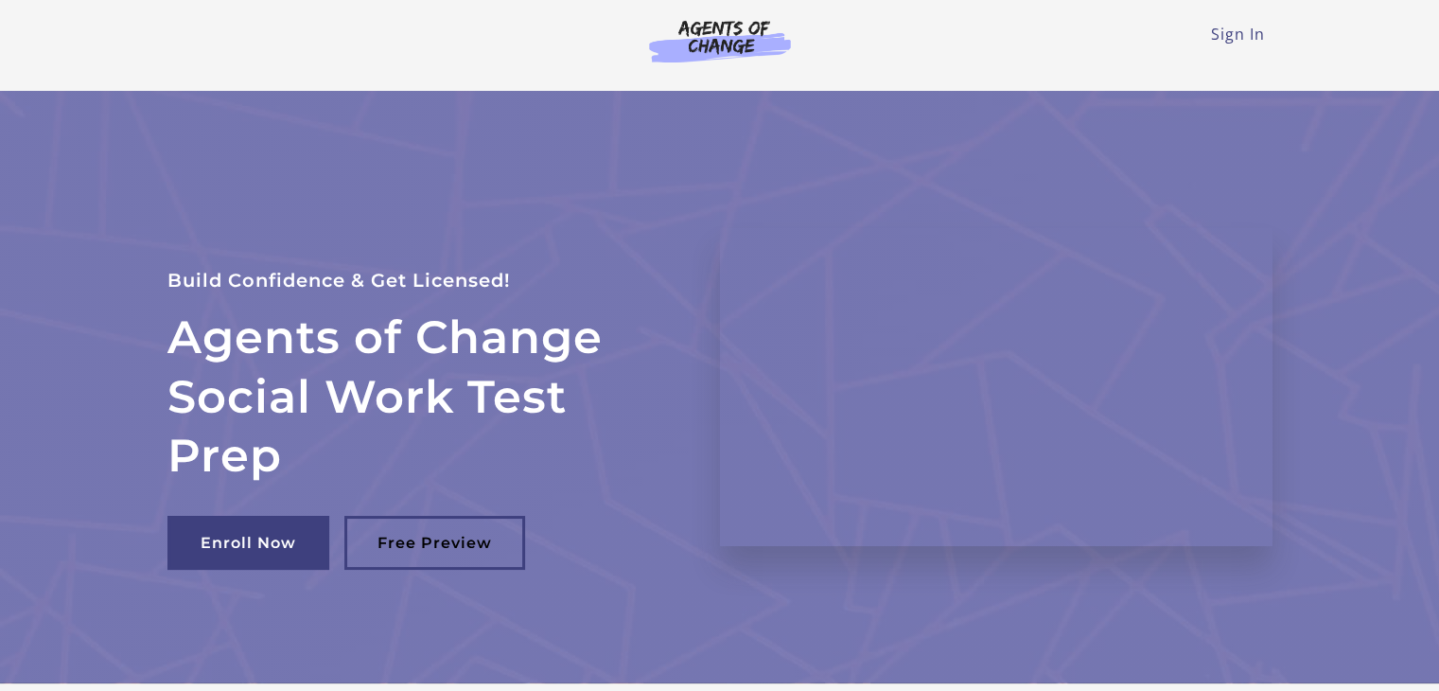
click at [697, 37] on img at bounding box center [720, 41] width 182 height 44
click at [1260, 35] on link "Sign In" at bounding box center [1238, 34] width 54 height 21
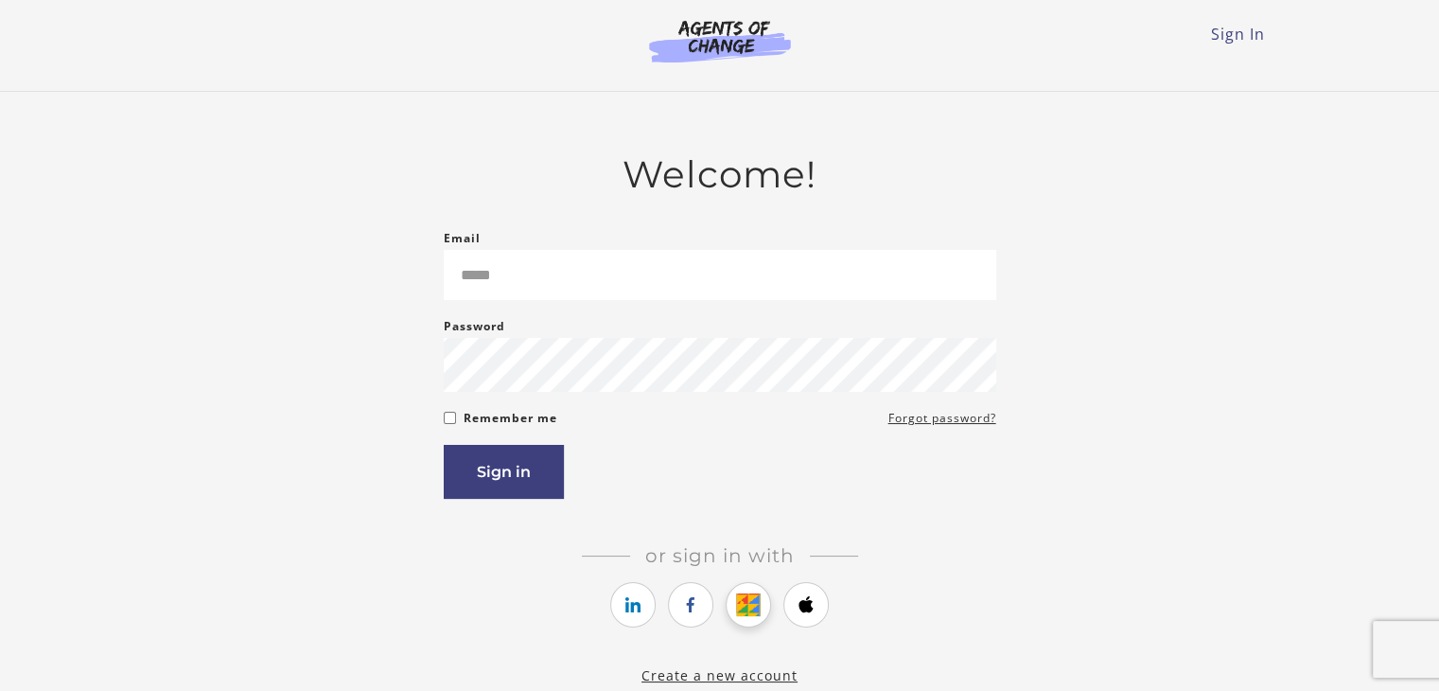
click at [742, 625] on link "https://courses.thinkific.com/users/auth/google?ss%5Breferral%5D=&ss%5Buser_ret…" at bounding box center [748, 604] width 45 height 45
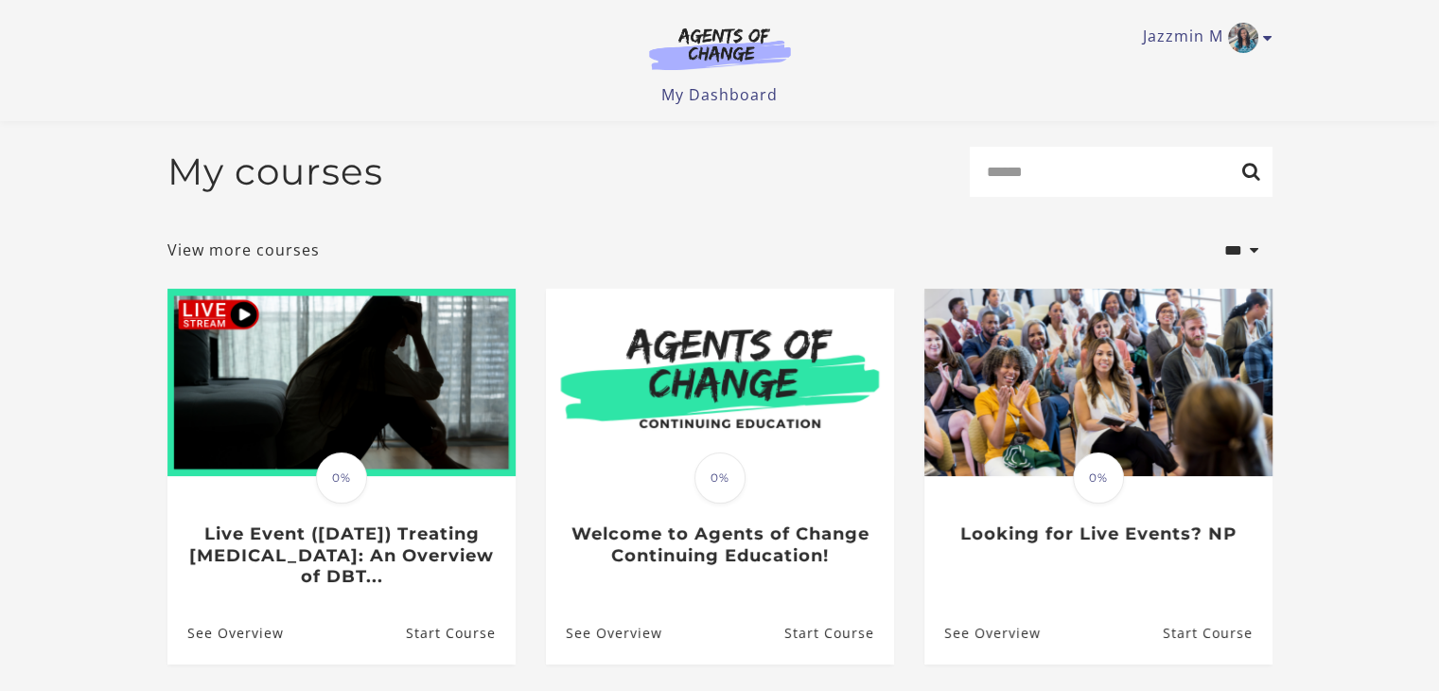
click at [1264, 54] on div "Jazzmin M My Account Support Sign Out Toggle menu Menu My Dashboard My Account …" at bounding box center [719, 53] width 1105 height 106
click at [1263, 39] on icon "Toggle menu" at bounding box center [1267, 37] width 9 height 15
click at [1180, 131] on link "Sign Out" at bounding box center [1194, 133] width 166 height 32
